Goal: Use online tool/utility: Use online tool/utility

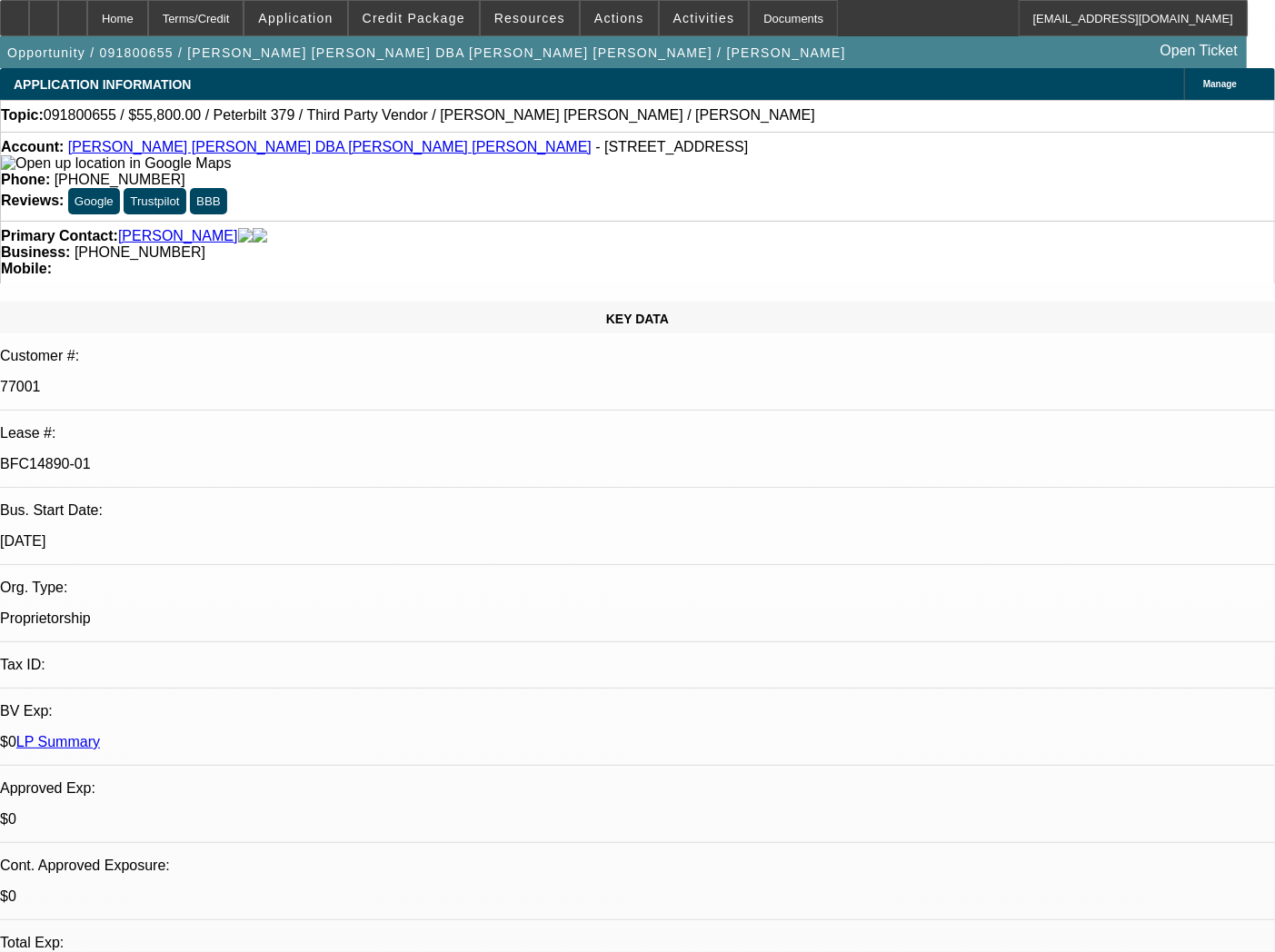
select select "0"
select select "2"
select select "0.1"
select select "4"
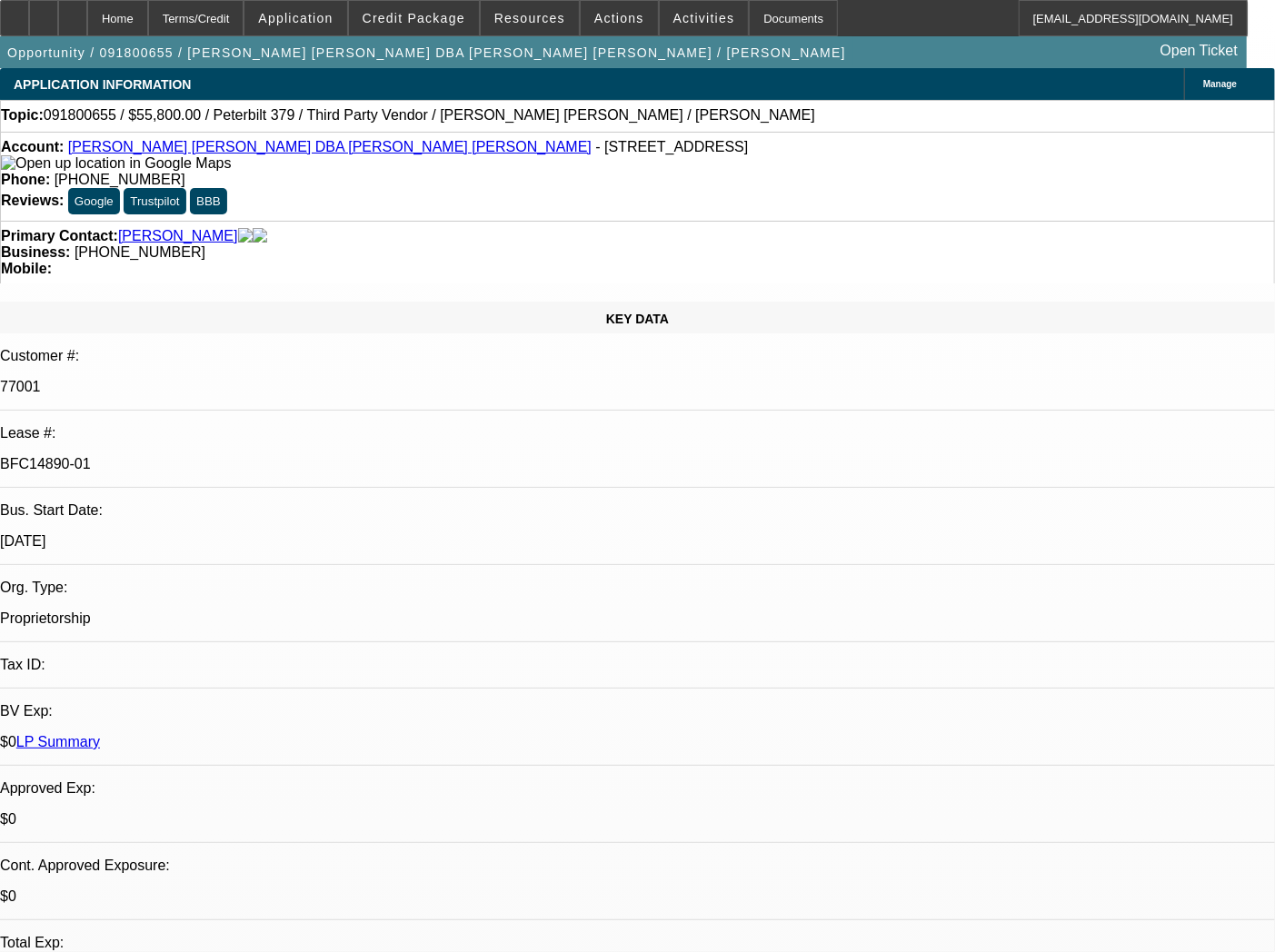
select select "0"
select select "2"
select select "0.1"
select select "4"
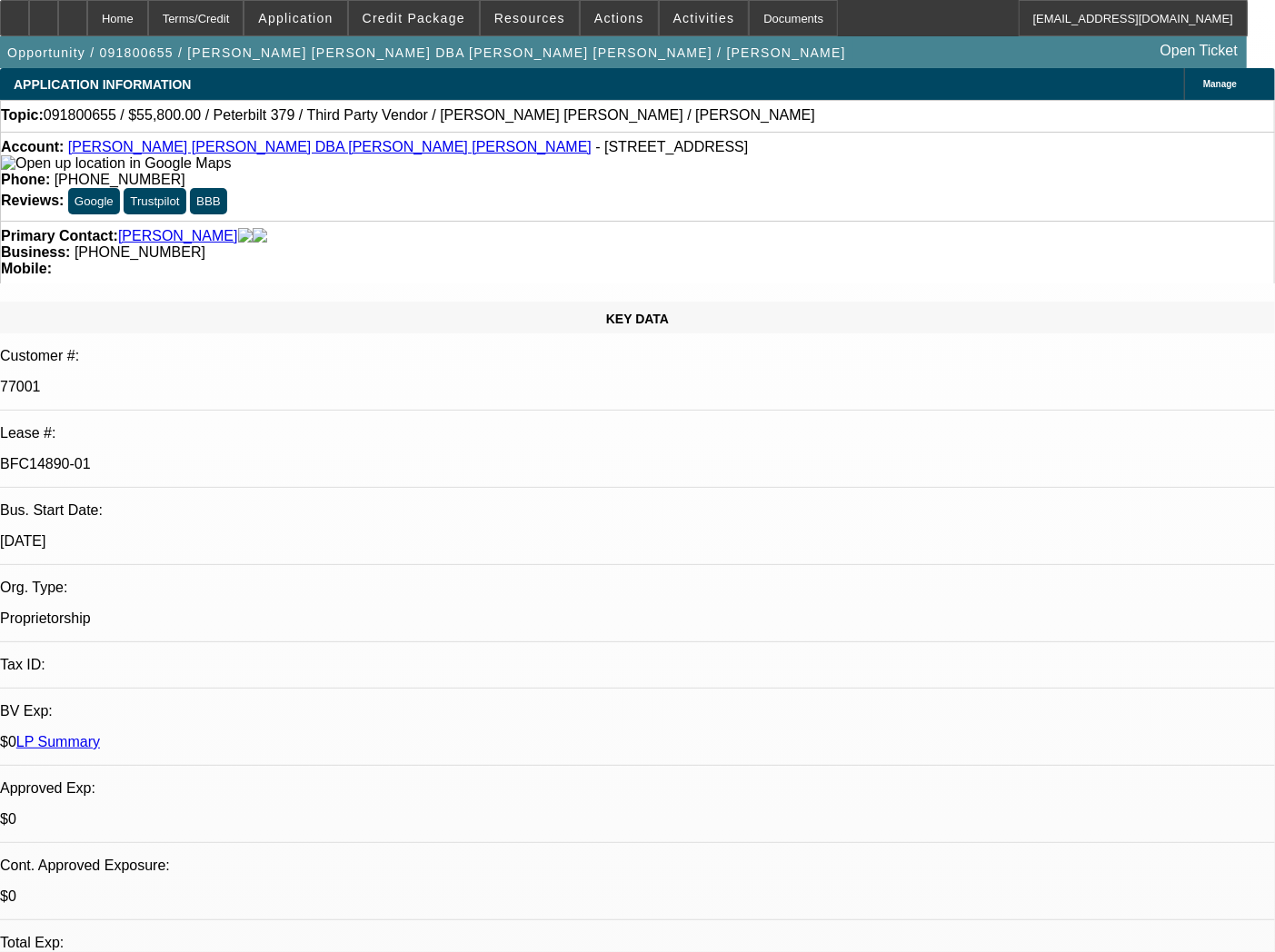
select select "0"
select select "2"
select select "0"
select select "6"
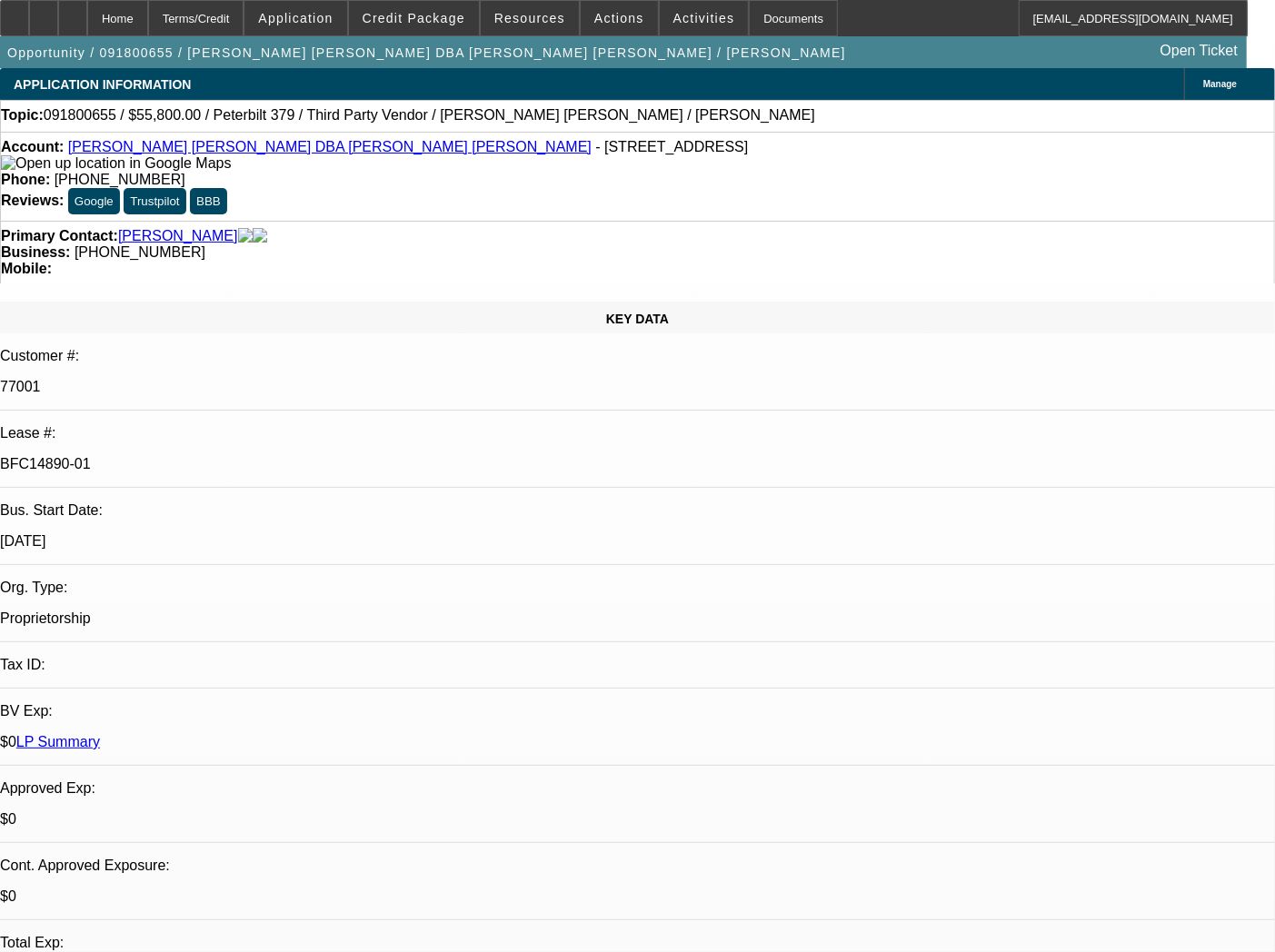
select select "0"
select select "2"
select select "0"
select select "6"
